Goal: Information Seeking & Learning: Learn about a topic

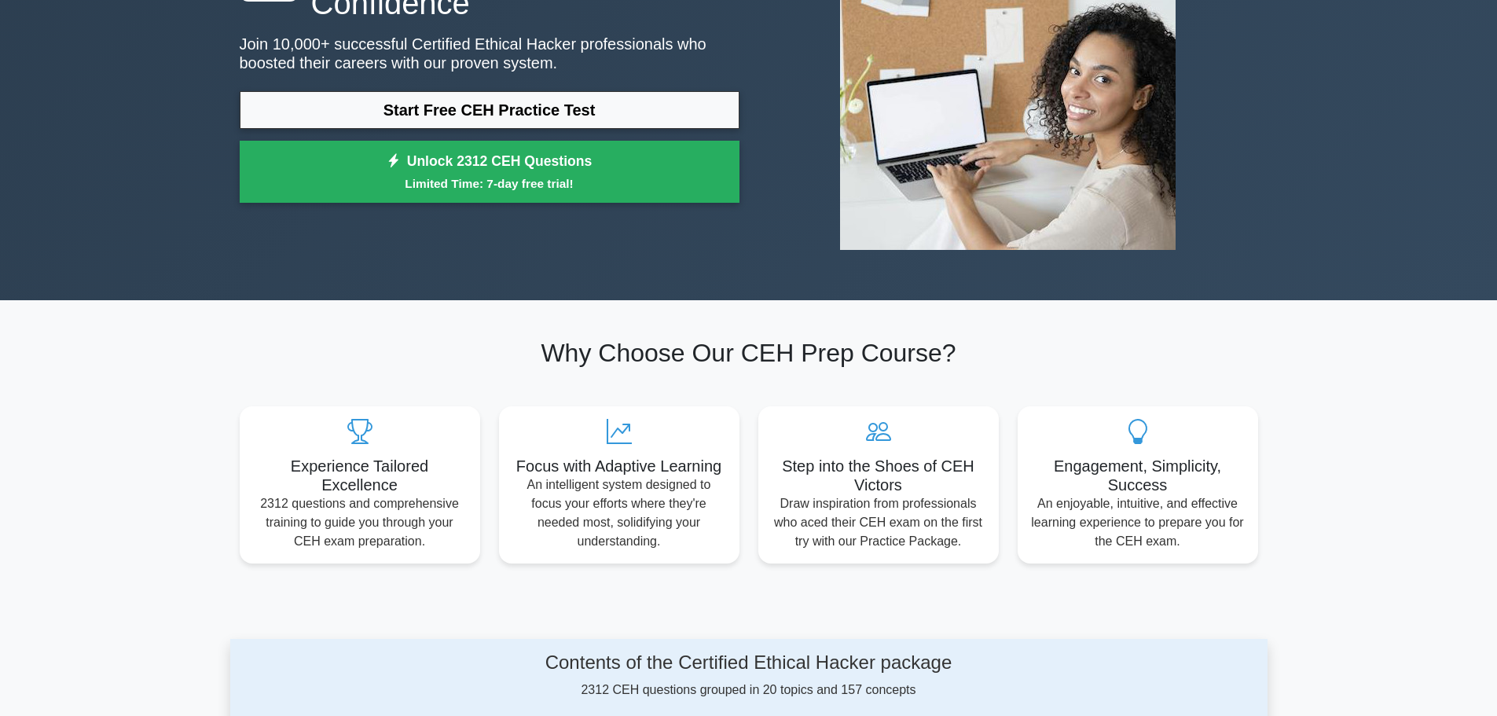
scroll to position [236, 0]
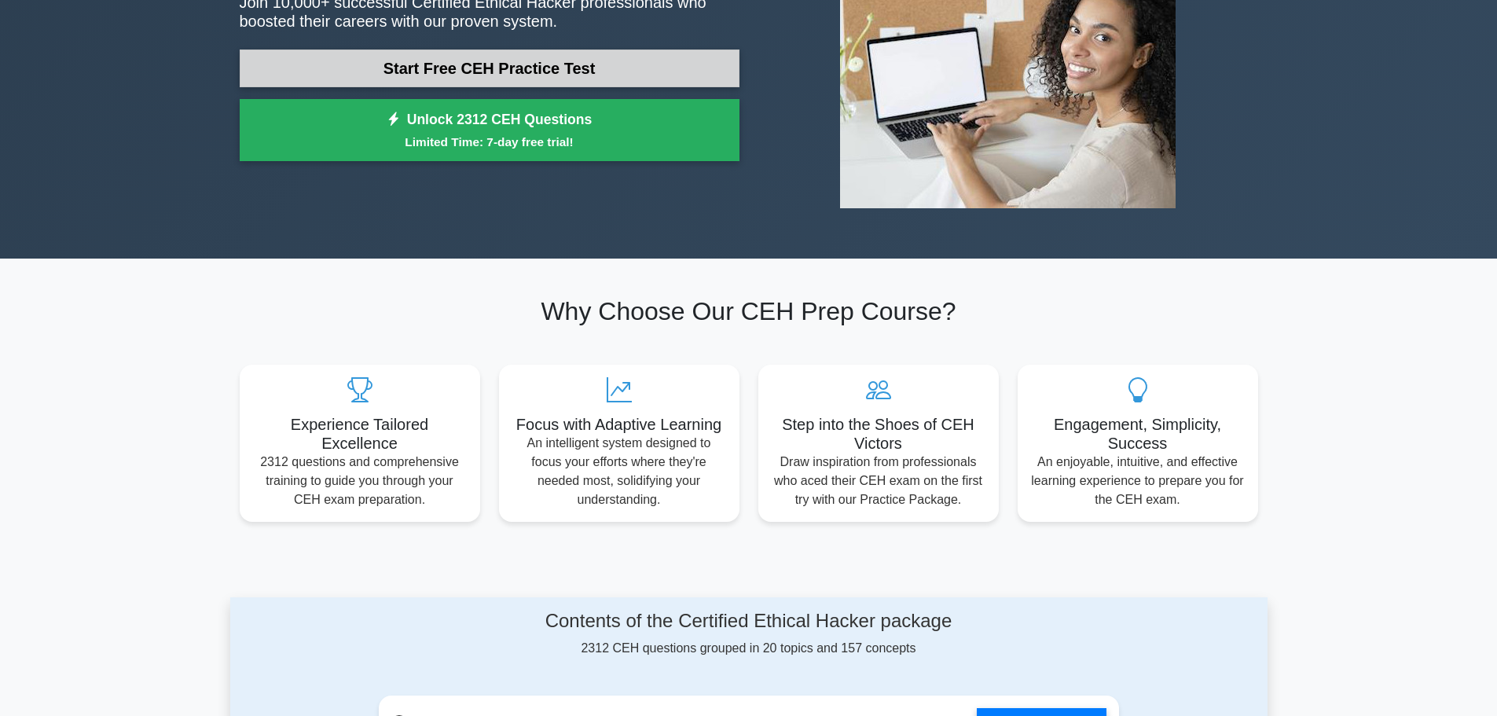
click at [665, 56] on link "Start Free CEH Practice Test" at bounding box center [490, 69] width 500 height 38
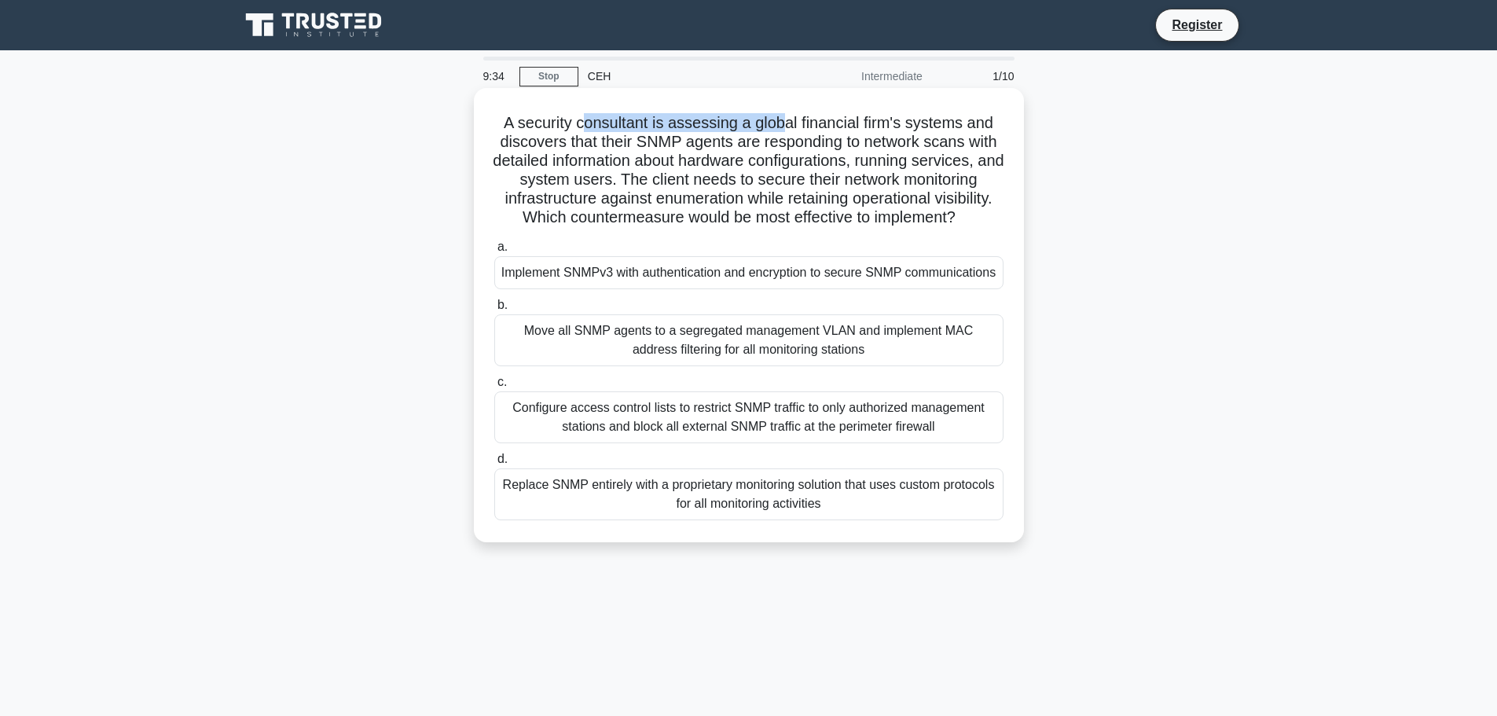
drag, startPoint x: 585, startPoint y: 127, endPoint x: 783, endPoint y: 133, distance: 198.2
click at [783, 133] on h5 "A security consultant is assessing a global financial firm's systems and discov…" at bounding box center [749, 170] width 512 height 115
click at [783, 134] on h5 "A security consultant is assessing a global financial firm's systems and discov…" at bounding box center [749, 170] width 512 height 115
click at [591, 349] on div "Move all SNMP agents to a segregated management VLAN and implement MAC address …" at bounding box center [748, 340] width 509 height 52
click at [494, 310] on input "b. Move all SNMP agents to a segregated management VLAN and implement MAC addre…" at bounding box center [494, 305] width 0 height 10
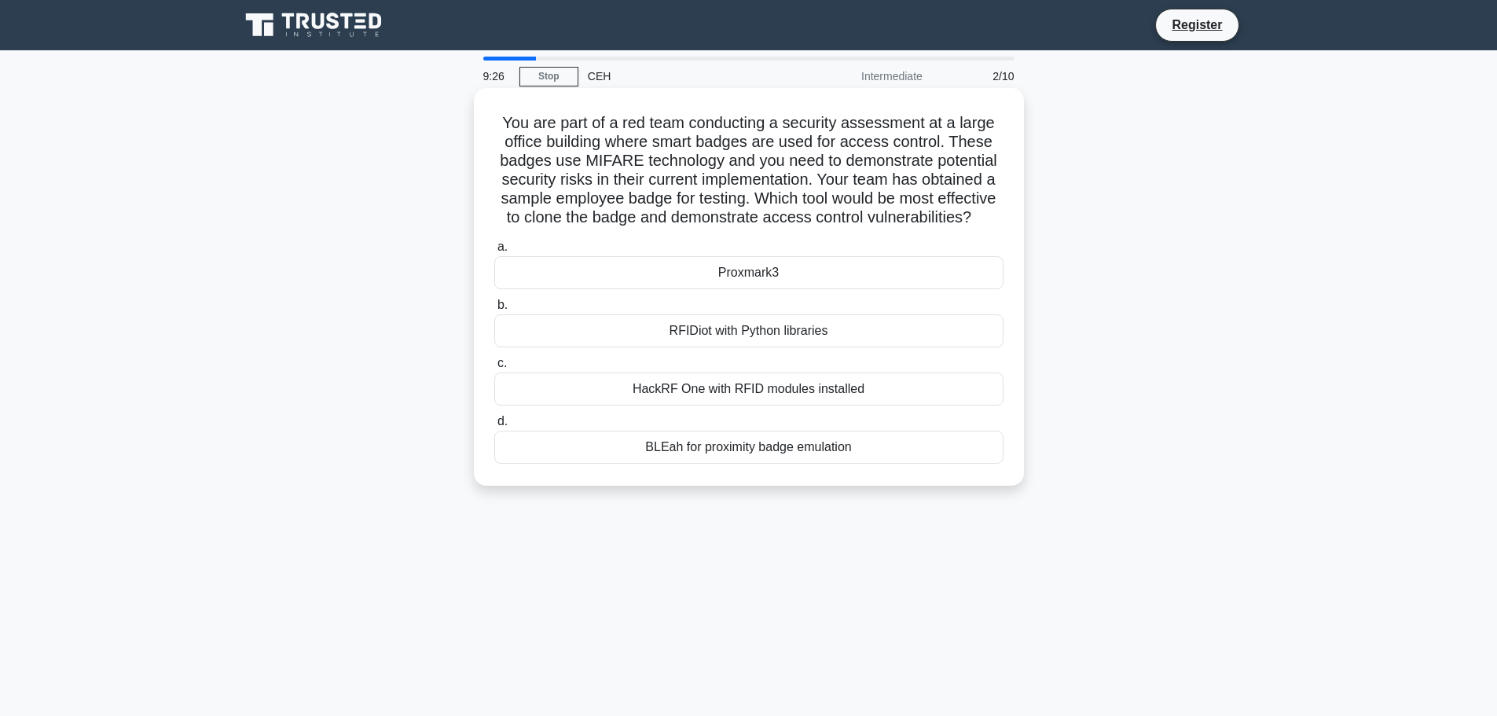
click at [667, 289] on div "Proxmark3" at bounding box center [748, 272] width 509 height 33
click at [494, 252] on input "a. Proxmark3" at bounding box center [494, 247] width 0 height 10
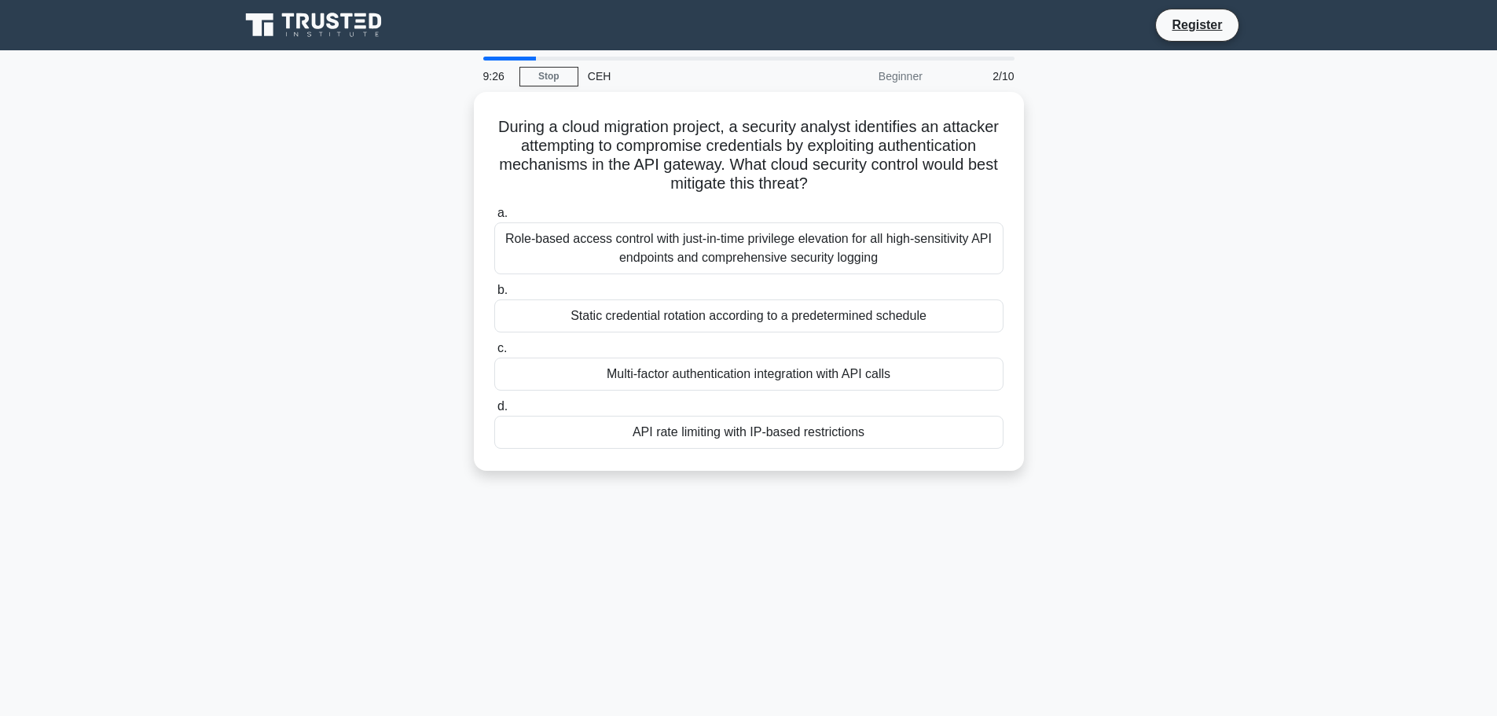
click at [667, 292] on label "b. Static credential rotation according to a predetermined schedule" at bounding box center [748, 307] width 509 height 52
click at [494, 292] on input "b. Static credential rotation according to a predetermined schedule" at bounding box center [494, 290] width 0 height 10
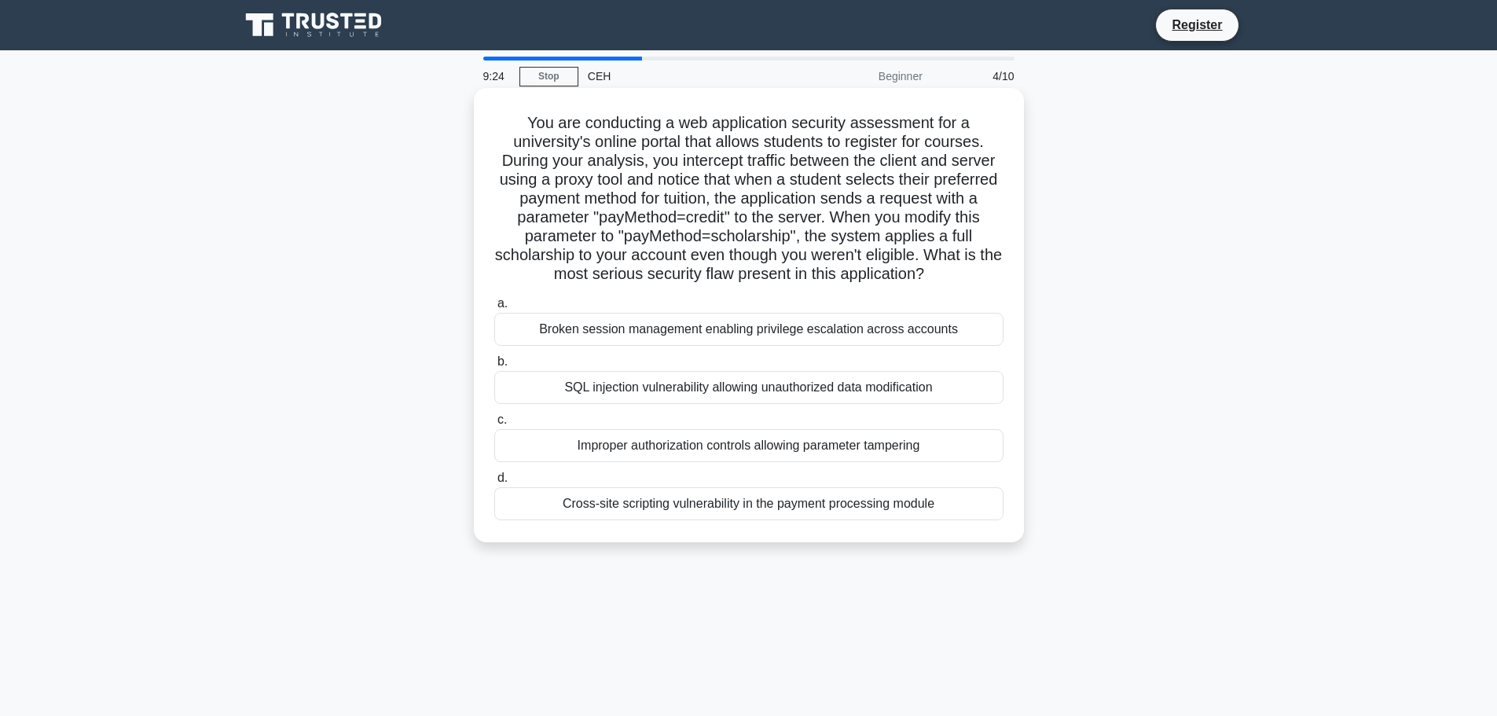
click at [656, 402] on div "SQL injection vulnerability allowing unauthorized data modification" at bounding box center [748, 387] width 509 height 33
click at [494, 367] on input "b. SQL injection vulnerability allowing unauthorized data modification" at bounding box center [494, 362] width 0 height 10
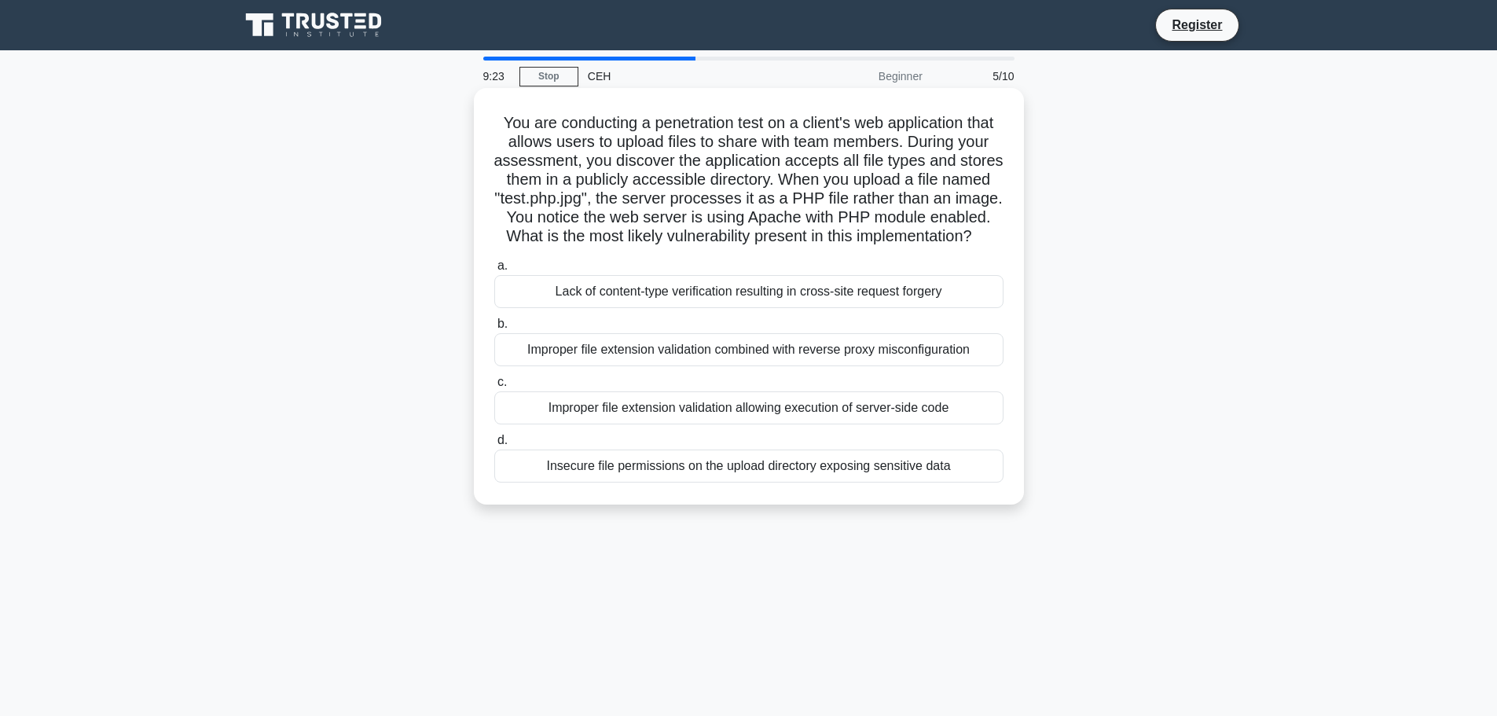
click at [654, 366] on div "Improper file extension validation combined with reverse proxy misconfiguration" at bounding box center [748, 349] width 509 height 33
click at [494, 329] on input "b. Improper file extension validation combined with reverse proxy misconfigurat…" at bounding box center [494, 324] width 0 height 10
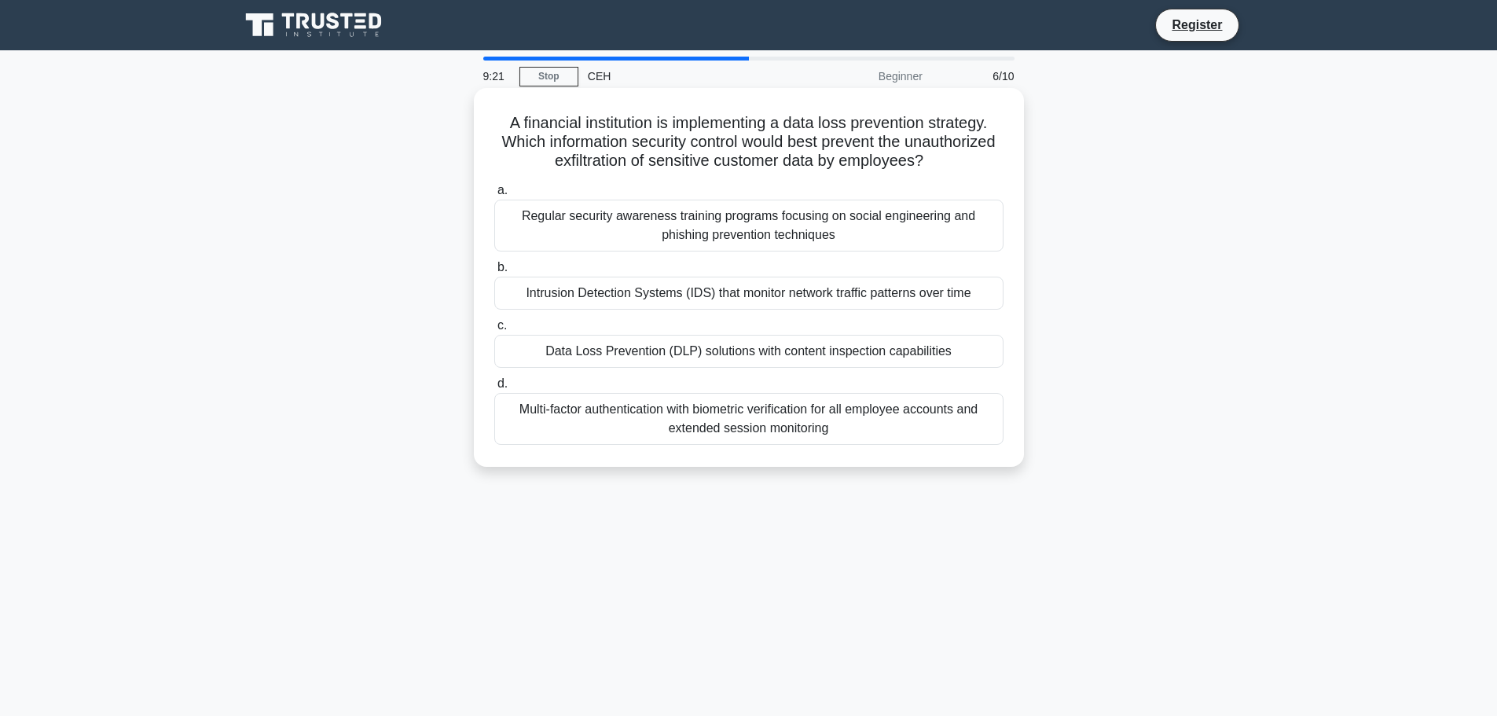
click at [665, 289] on div "Intrusion Detection Systems (IDS) that monitor network traffic patterns over ti…" at bounding box center [748, 293] width 509 height 33
click at [494, 273] on input "b. Intrusion Detection Systems (IDS) that monitor network traffic patterns over…" at bounding box center [494, 268] width 0 height 10
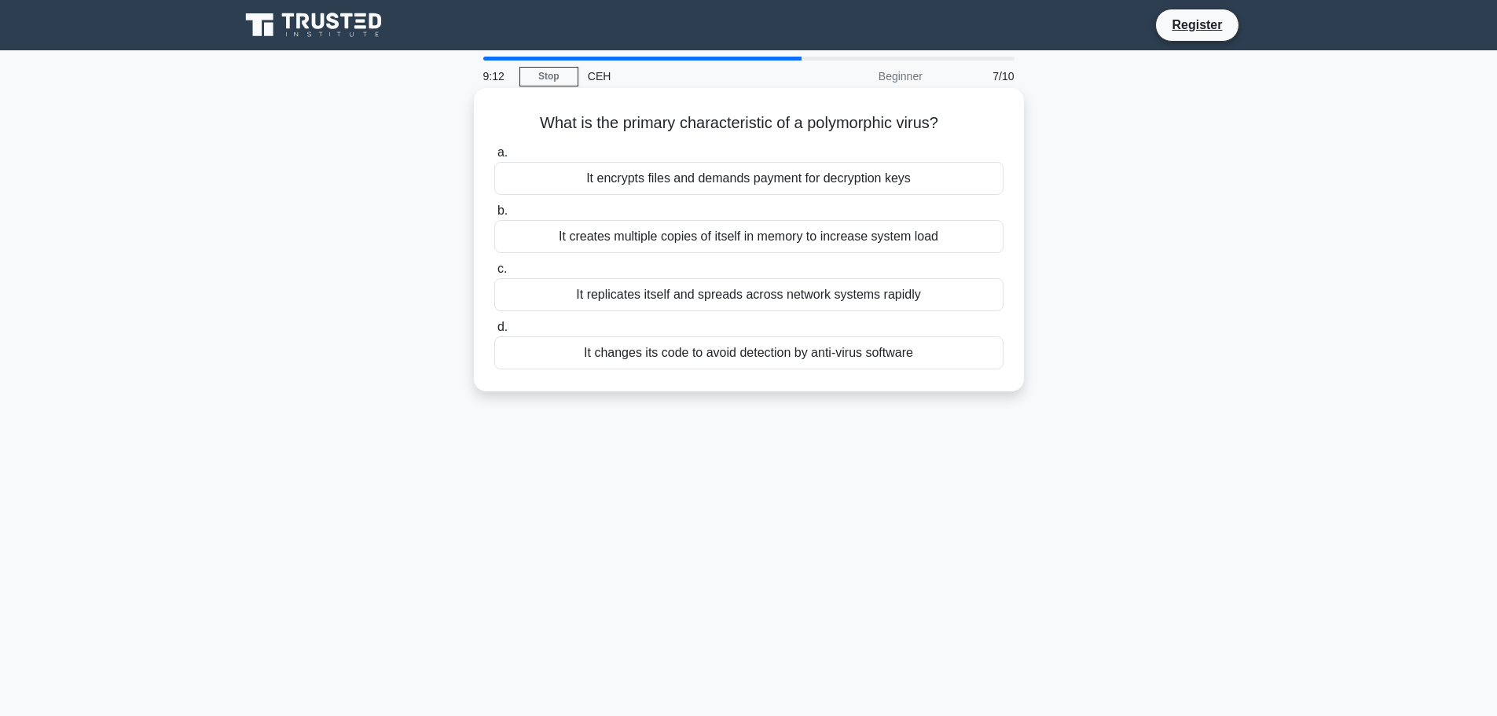
click at [696, 281] on div "It replicates itself and spreads across network systems rapidly" at bounding box center [748, 294] width 509 height 33
click at [494, 274] on input "c. It replicates itself and spreads across network systems rapidly" at bounding box center [494, 269] width 0 height 10
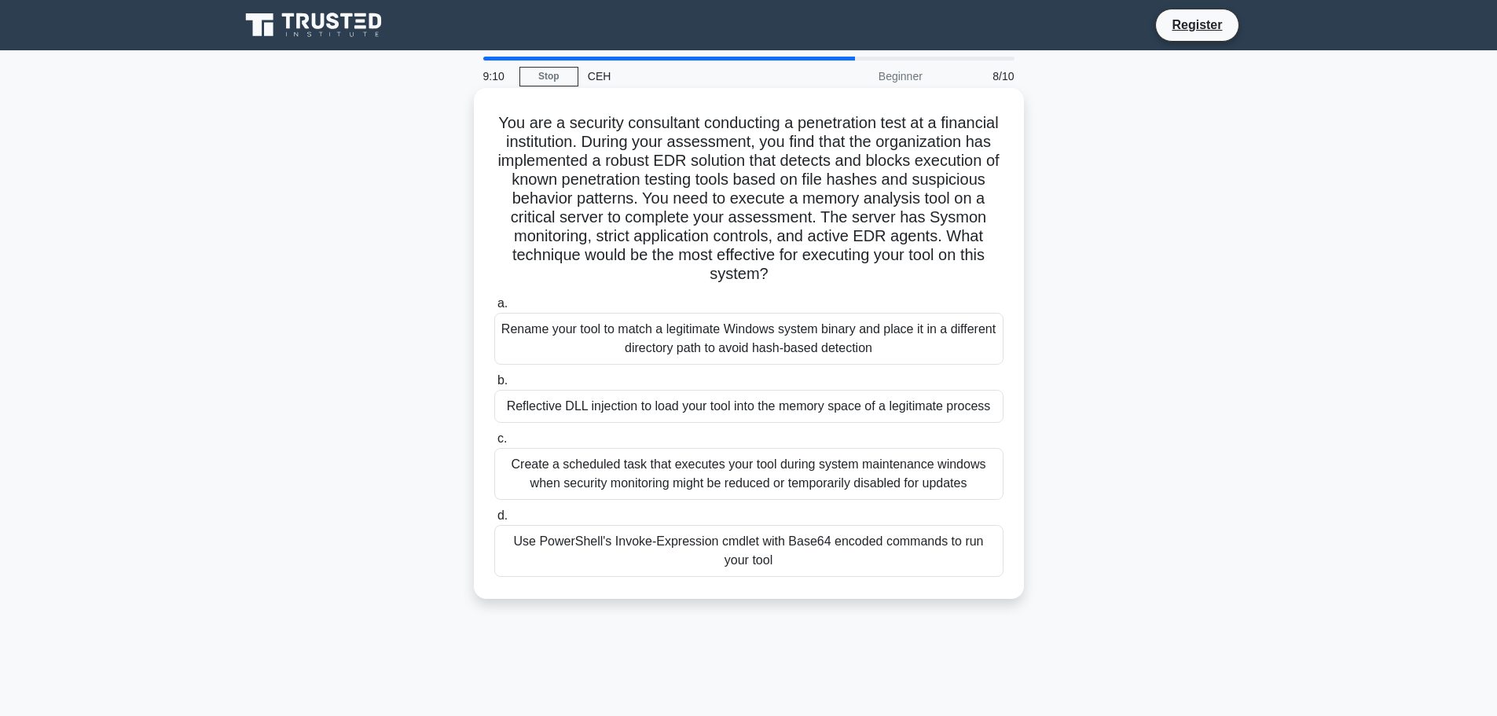
click at [696, 398] on div "Reflective DLL injection to load your tool into the memory space of a legitimat…" at bounding box center [748, 406] width 509 height 33
click at [494, 386] on input "b. Reflective DLL injection to load your tool into the memory space of a legiti…" at bounding box center [494, 381] width 0 height 10
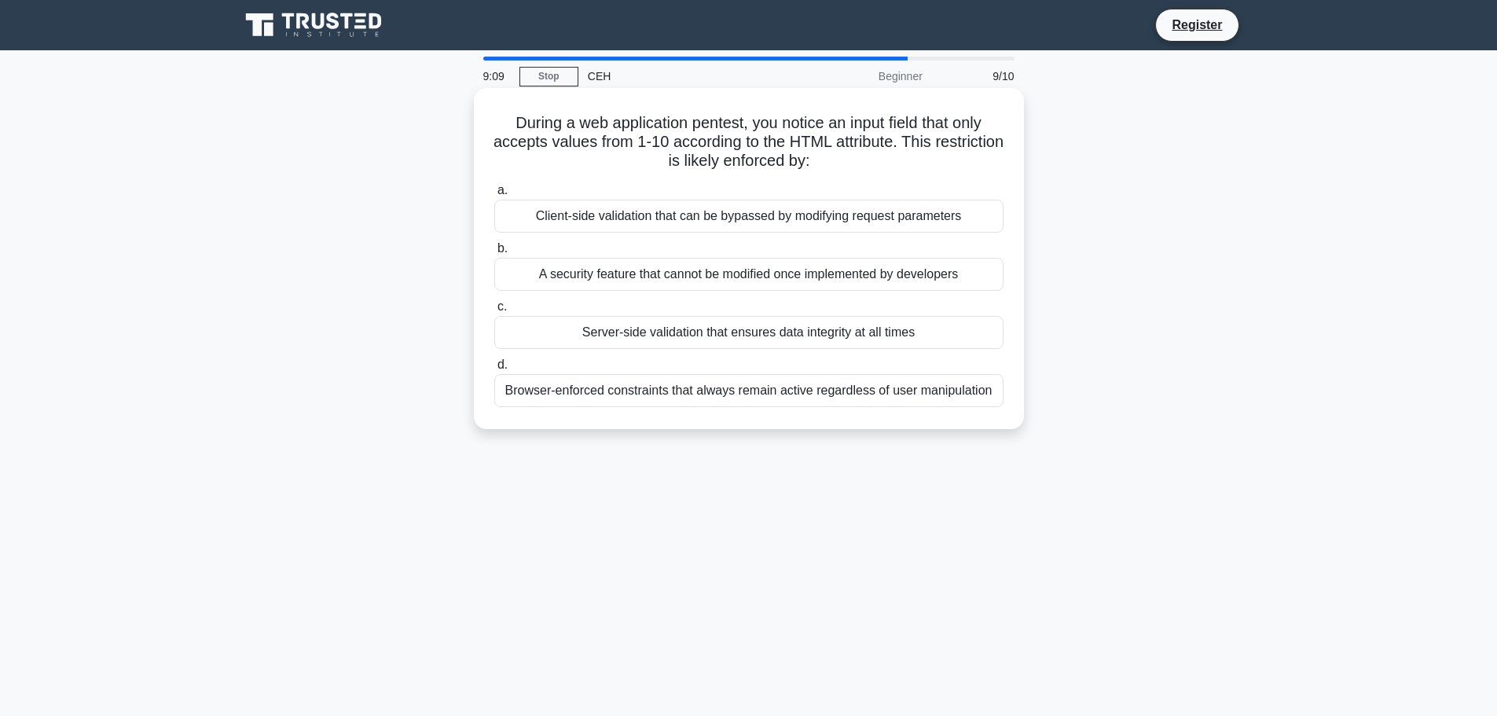
click at [696, 388] on div "Browser-enforced constraints that always remain active regardless of user manip…" at bounding box center [748, 390] width 509 height 33
click at [494, 370] on input "d. Browser-enforced constraints that always remain active regardless of user ma…" at bounding box center [494, 365] width 0 height 10
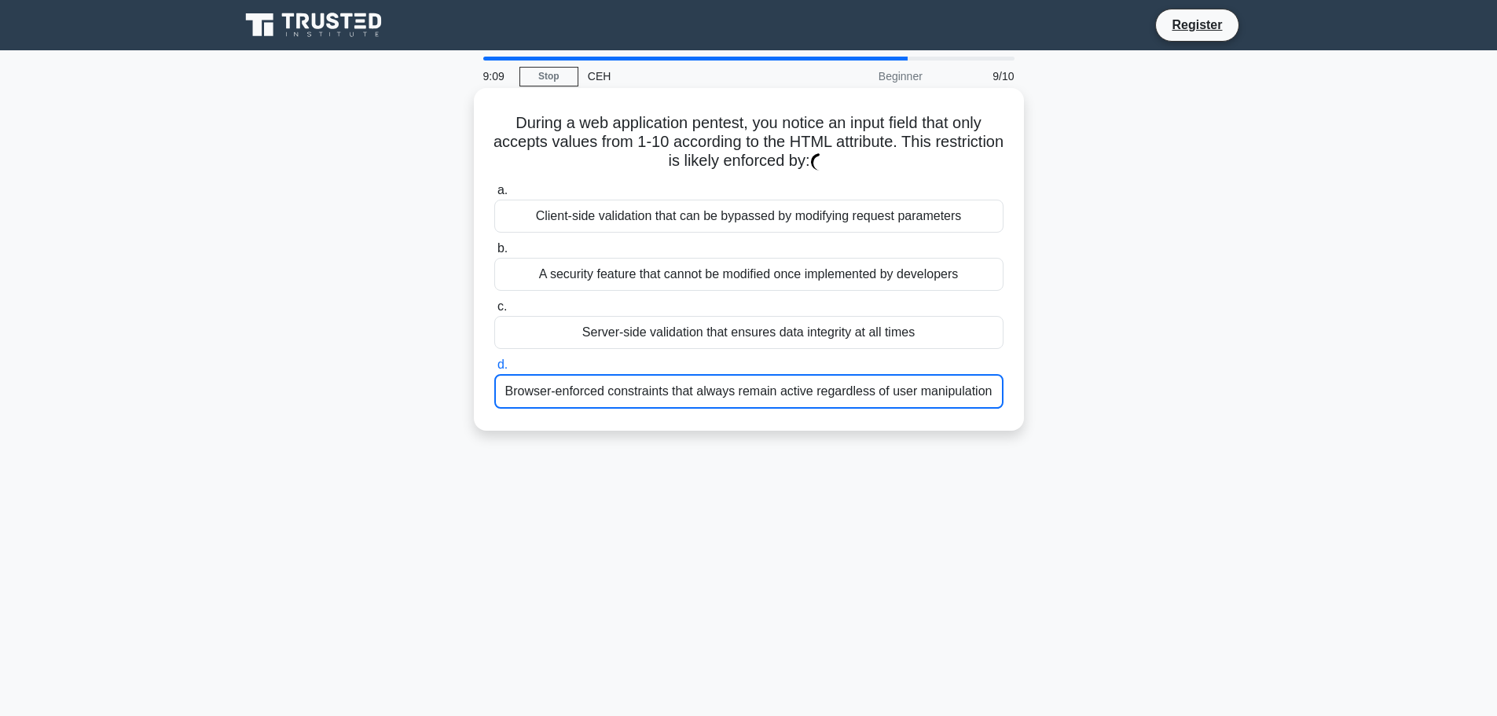
click at [696, 388] on div "Browser-enforced constraints that always remain active regardless of user manip…" at bounding box center [748, 391] width 509 height 35
click at [494, 370] on input "d. Browser-enforced constraints that always remain active regardless of user ma…" at bounding box center [494, 365] width 0 height 10
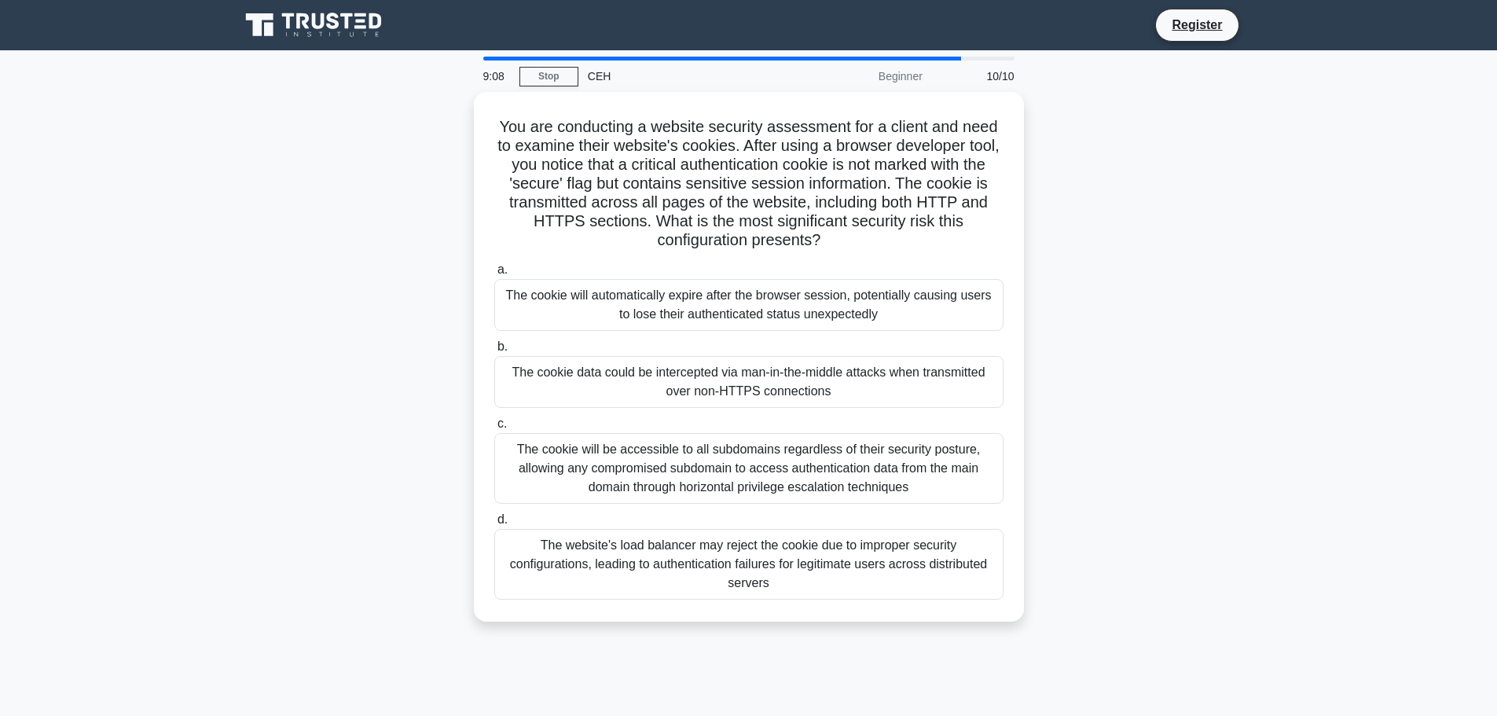
click at [703, 350] on label "b. The cookie data could be intercepted via man-in-the-middle attacks when tran…" at bounding box center [748, 372] width 509 height 71
click at [494, 350] on input "b. The cookie data could be intercepted via man-in-the-middle attacks when tran…" at bounding box center [494, 347] width 0 height 10
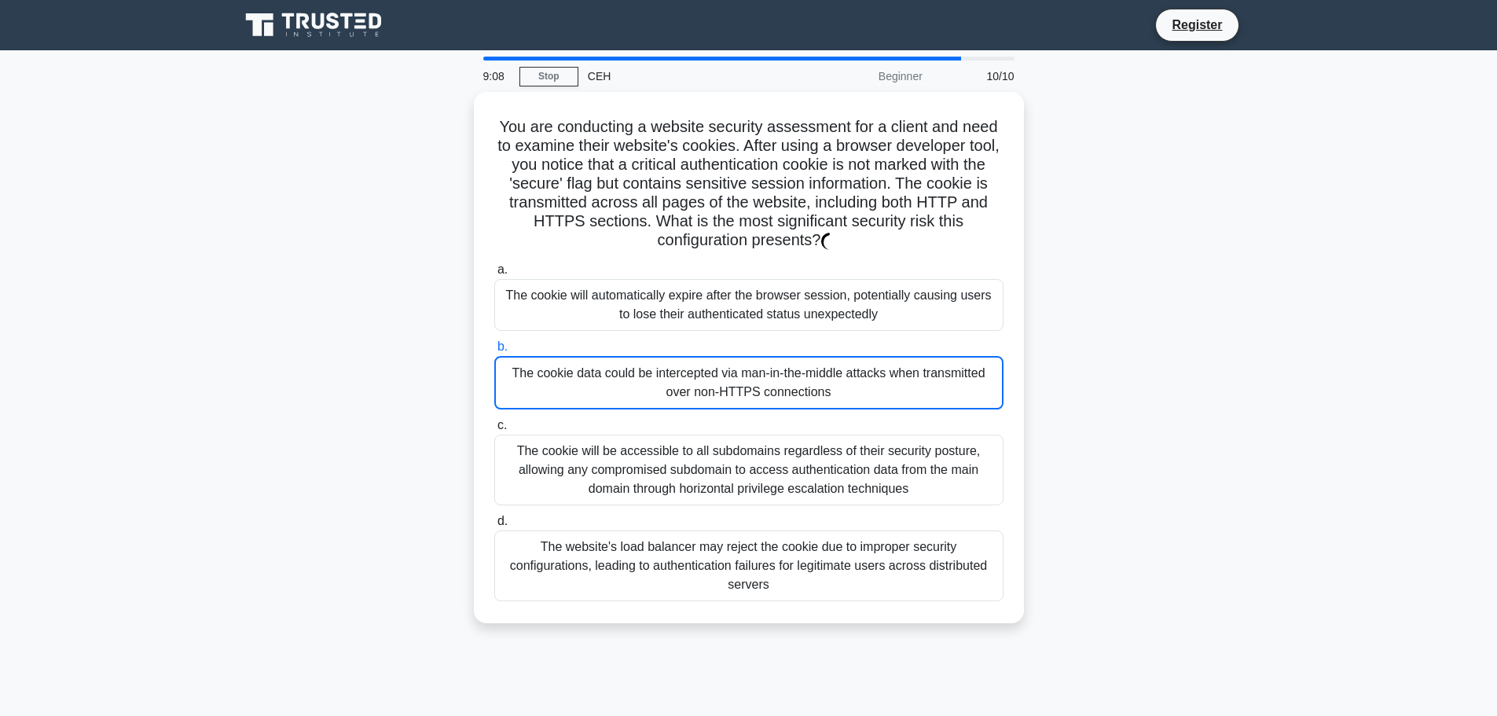
click at [703, 350] on label "b. The cookie data could be intercepted via man-in-the-middle attacks when tran…" at bounding box center [748, 373] width 509 height 72
click at [494, 350] on input "b. The cookie data could be intercepted via man-in-the-middle attacks when tran…" at bounding box center [494, 347] width 0 height 10
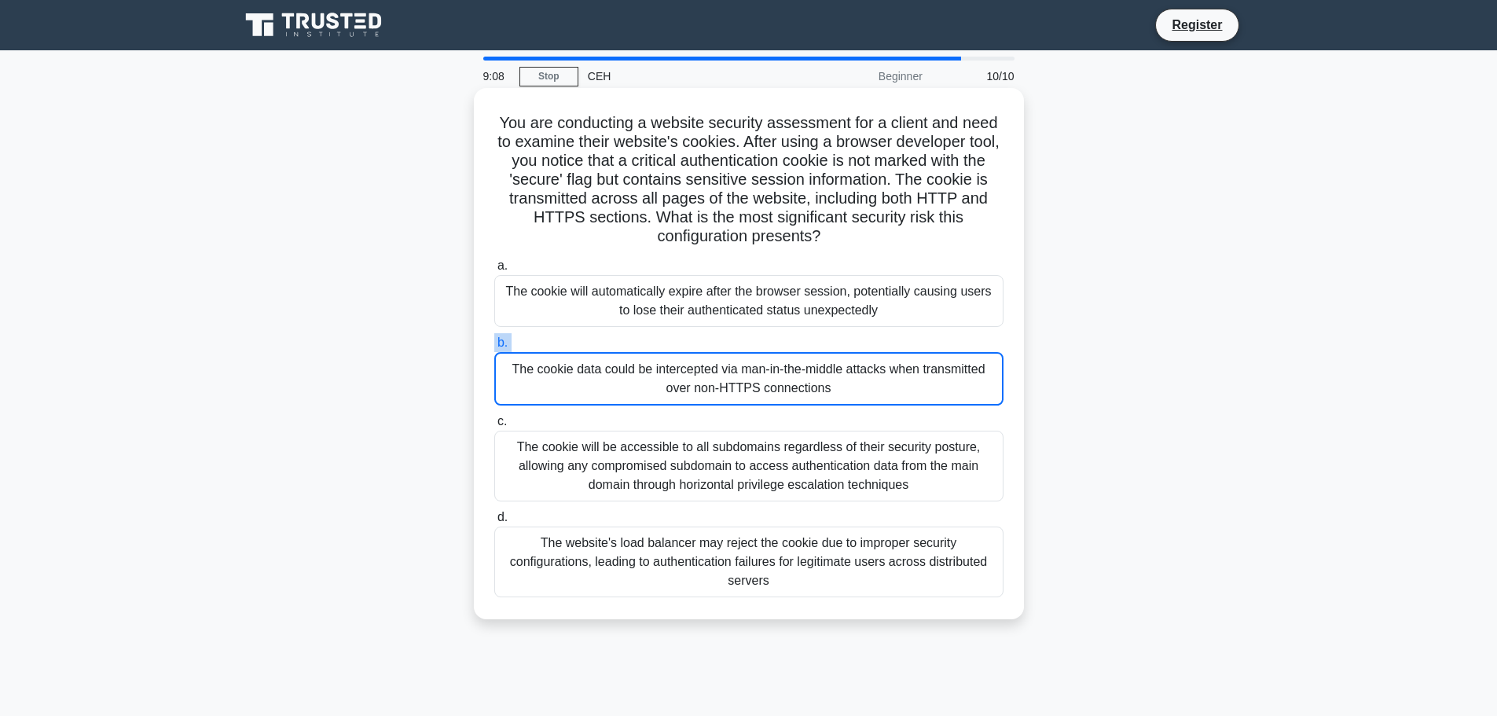
click at [703, 351] on label "b. The cookie data could be intercepted via man-in-the-middle attacks when tran…" at bounding box center [748, 369] width 509 height 72
click at [494, 348] on input "b. The cookie data could be intercepted via man-in-the-middle attacks when tran…" at bounding box center [494, 343] width 0 height 10
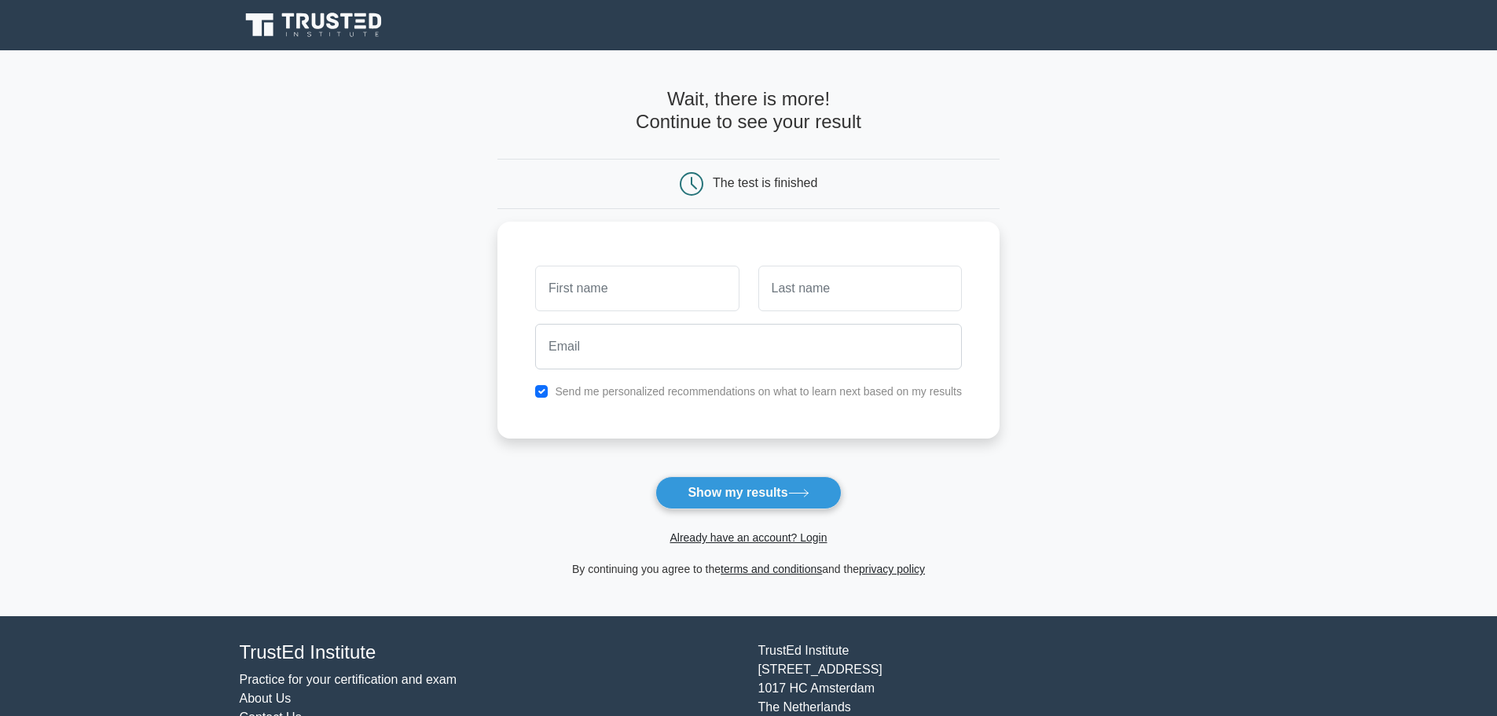
drag, startPoint x: 1110, startPoint y: 94, endPoint x: 1100, endPoint y: 90, distance: 10.9
